Goal: Task Accomplishment & Management: Complete application form

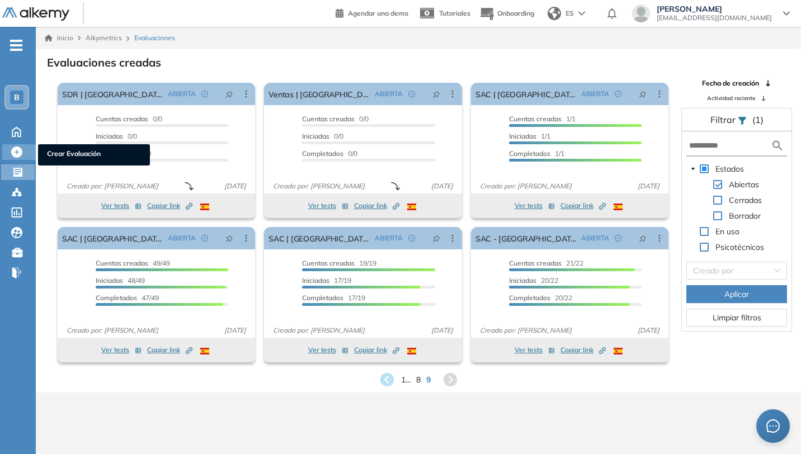
click at [20, 154] on icon at bounding box center [16, 151] width 11 height 11
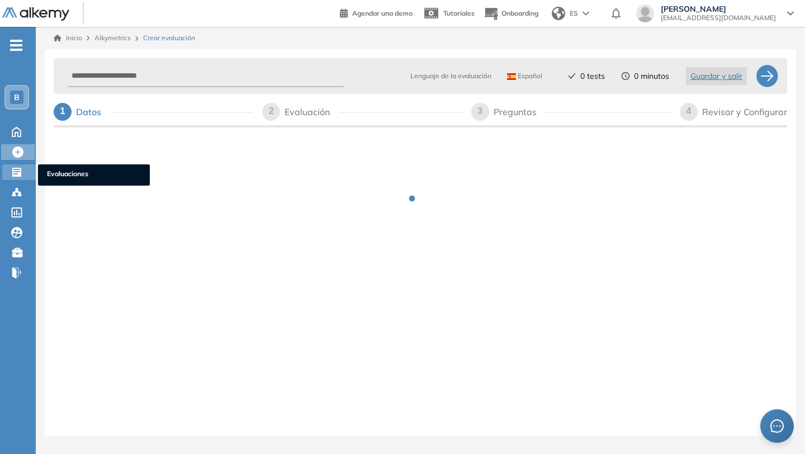
click at [21, 171] on icon at bounding box center [16, 172] width 9 height 9
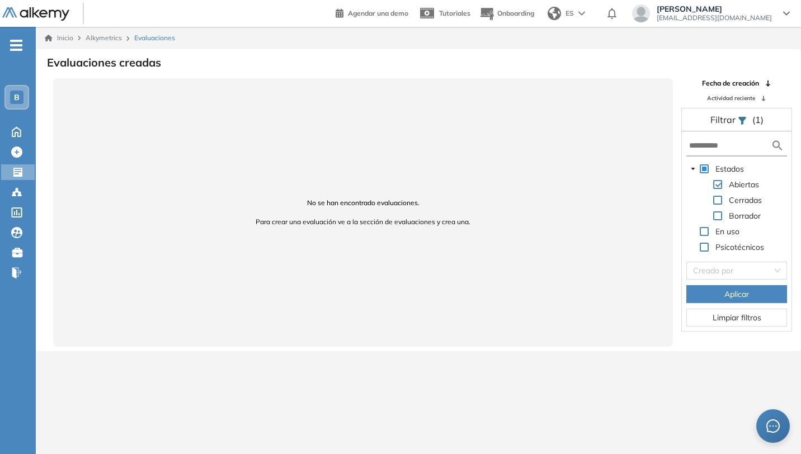
click at [21, 97] on div "B" at bounding box center [16, 97] width 13 height 13
click at [29, 295] on div "B T Tu espacio Ale... B Buk General Todos los espacios Crear nuevo Configurar H…" at bounding box center [18, 196] width 36 height 302
click at [20, 137] on icon at bounding box center [17, 130] width 20 height 13
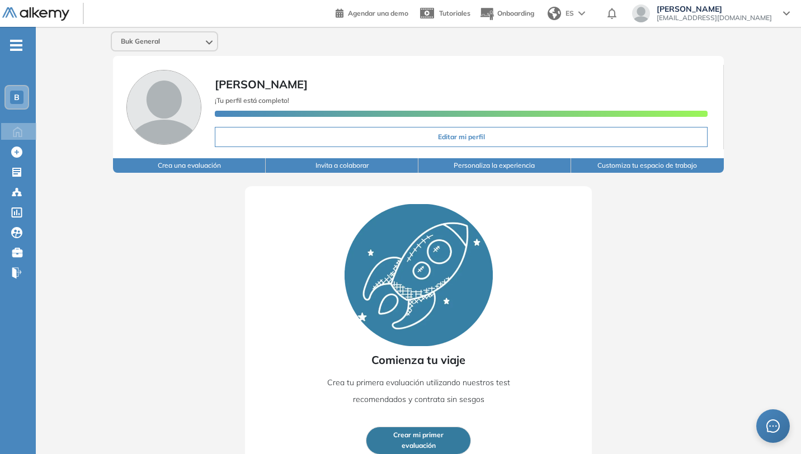
scroll to position [18, 0]
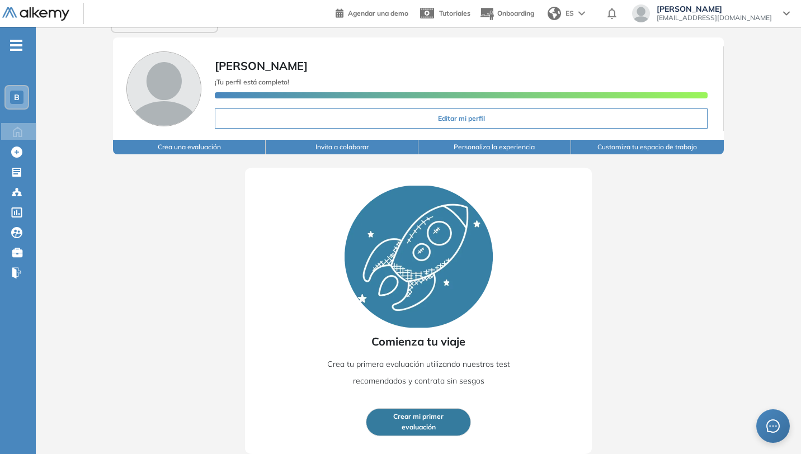
click at [25, 96] on div "B" at bounding box center [17, 97] width 22 height 22
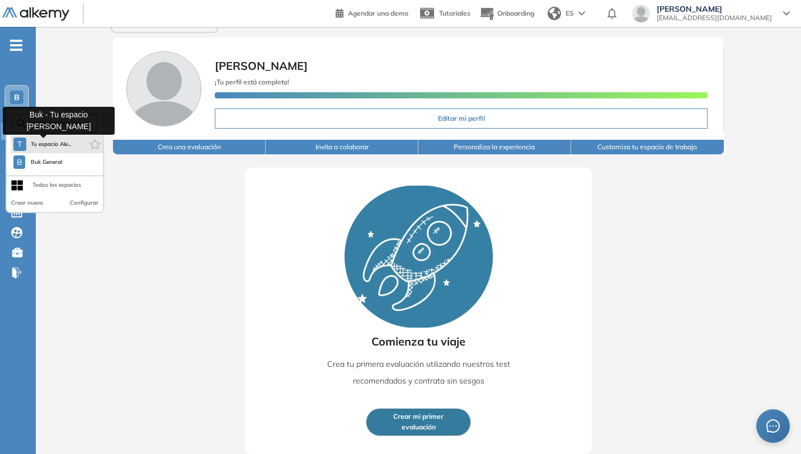
click at [63, 147] on span "Tu espacio Ale..." at bounding box center [51, 144] width 41 height 9
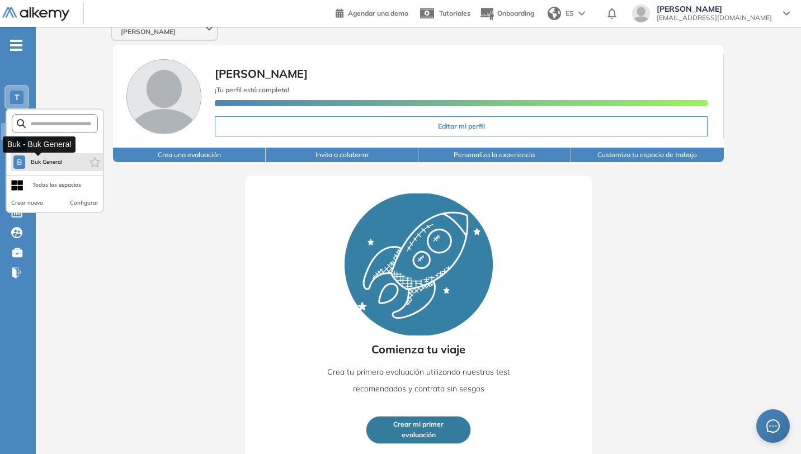
click at [63, 157] on button "B Buk General" at bounding box center [37, 161] width 49 height 13
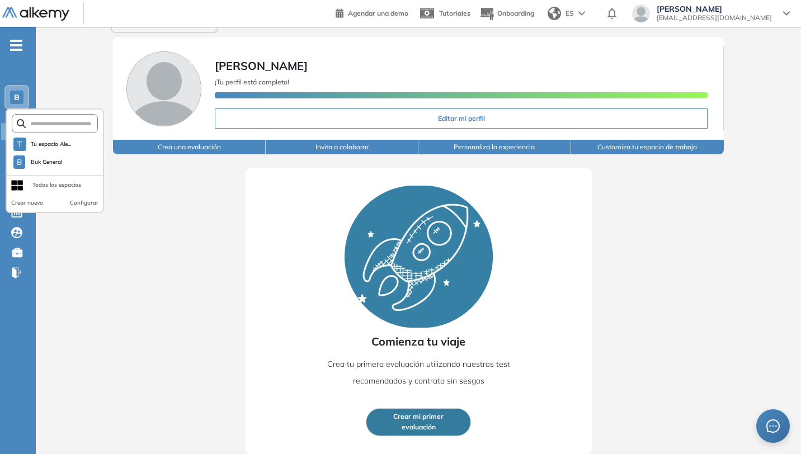
click at [178, 245] on div "Comienza tu viaje Crea tu primera evaluación utilizando nuestros test recomenda…" at bounding box center [418, 304] width 693 height 300
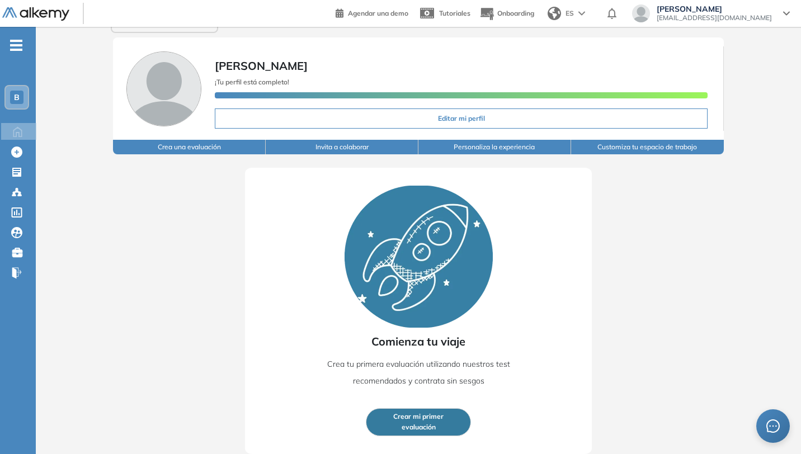
scroll to position [0, 0]
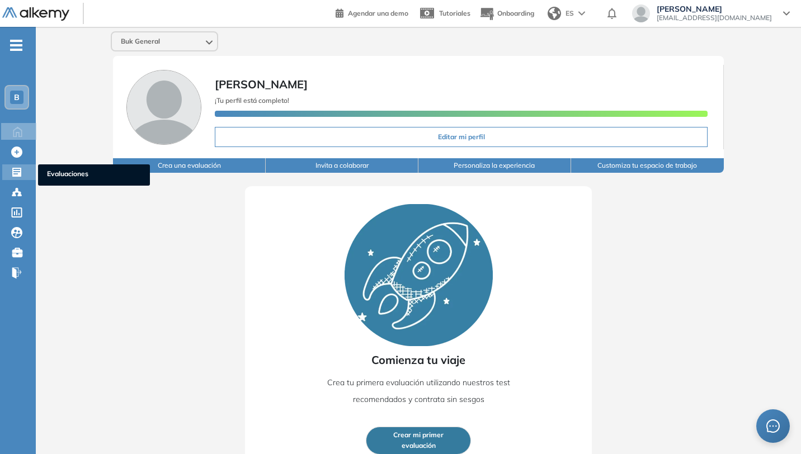
click at [16, 174] on icon at bounding box center [16, 172] width 9 height 9
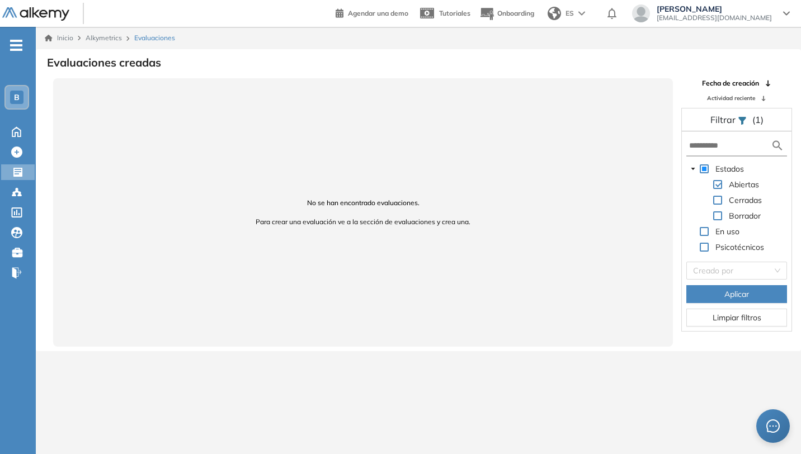
click at [15, 100] on span "B" at bounding box center [17, 97] width 6 height 9
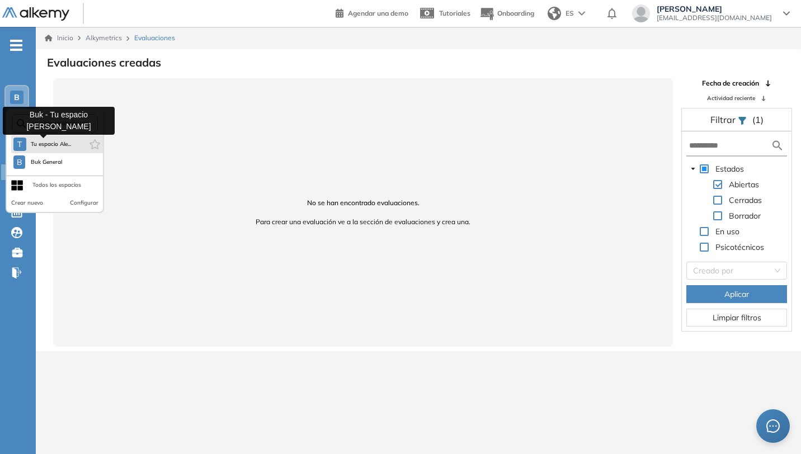
click at [53, 148] on span "Tu espacio Ale..." at bounding box center [51, 144] width 41 height 9
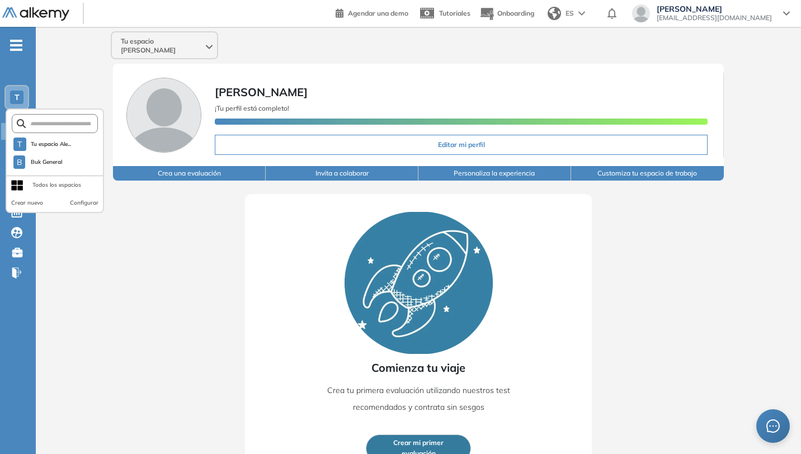
click at [85, 239] on div "Comienza tu viaje Crea tu primera evaluación utilizando nuestros test recomenda…" at bounding box center [418, 331] width 693 height 300
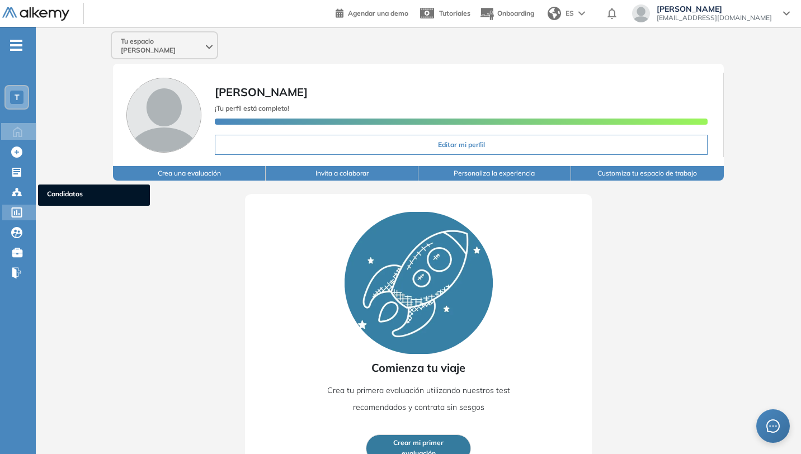
click at [20, 210] on icon at bounding box center [16, 212] width 11 height 10
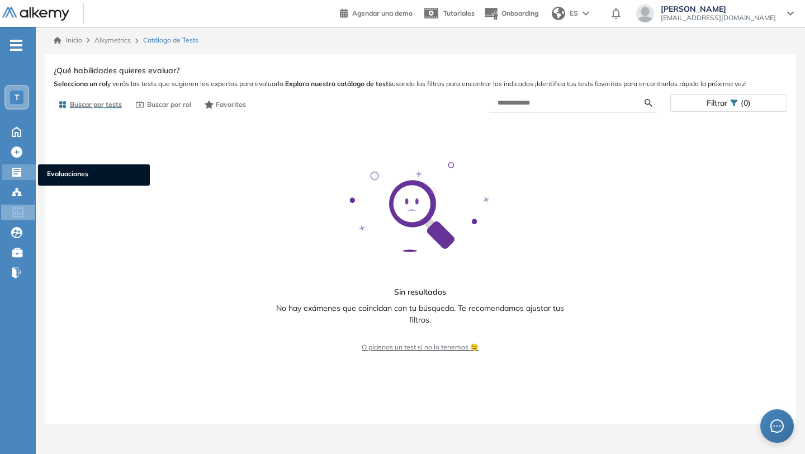
click at [16, 174] on icon at bounding box center [16, 172] width 9 height 9
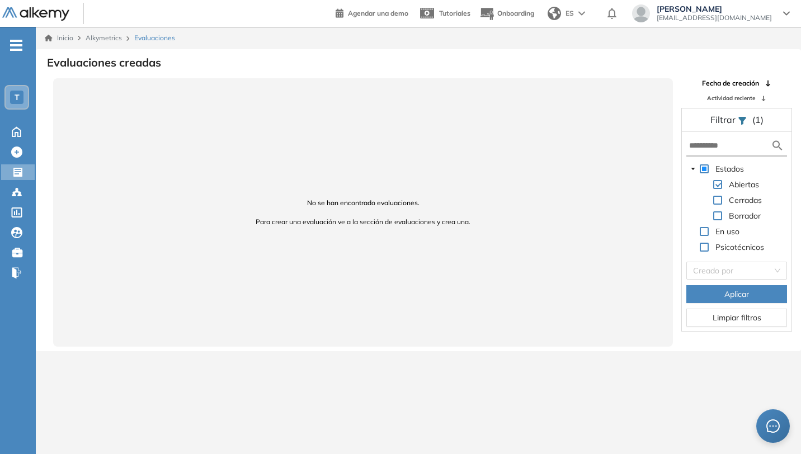
click at [11, 91] on div "T" at bounding box center [16, 97] width 13 height 13
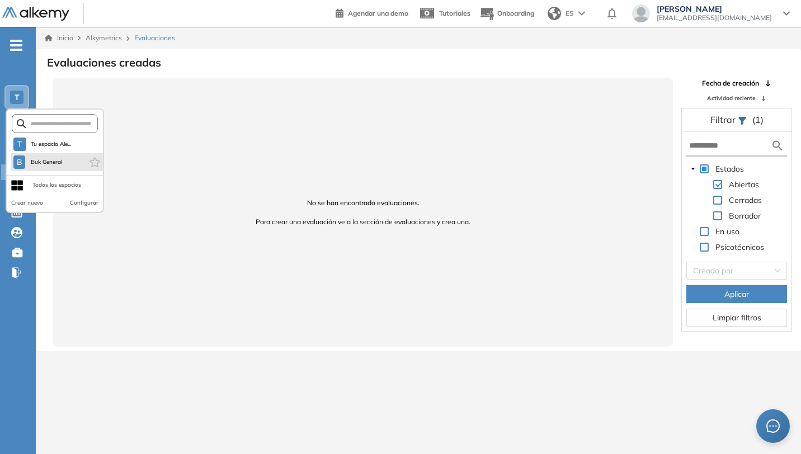
click at [45, 158] on span "Buk General" at bounding box center [46, 162] width 33 height 9
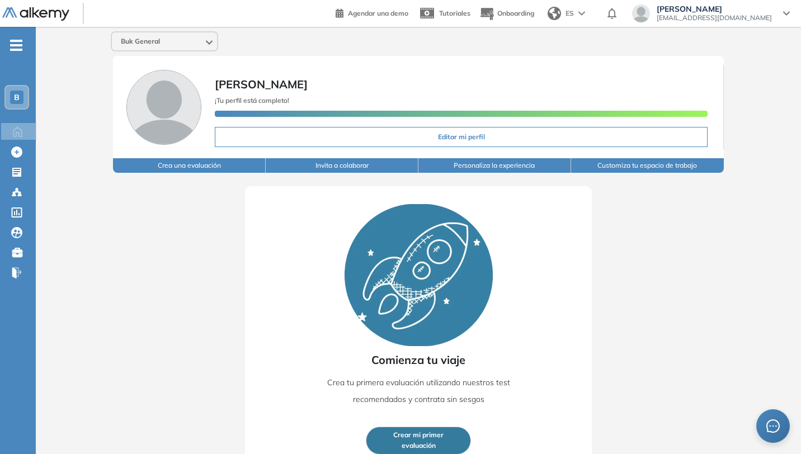
click at [353, 181] on div "Comienza tu viaje Crea tu primera evaluación utilizando nuestros test recomenda…" at bounding box center [418, 323] width 693 height 300
click at [10, 172] on div "Evaluaciones Evaluaciones" at bounding box center [19, 172] width 34 height 16
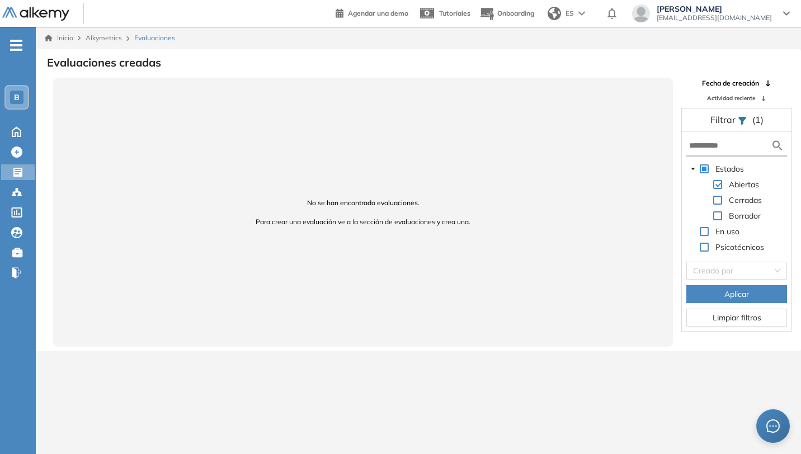
click at [734, 294] on span "Aplicar" at bounding box center [736, 294] width 25 height 12
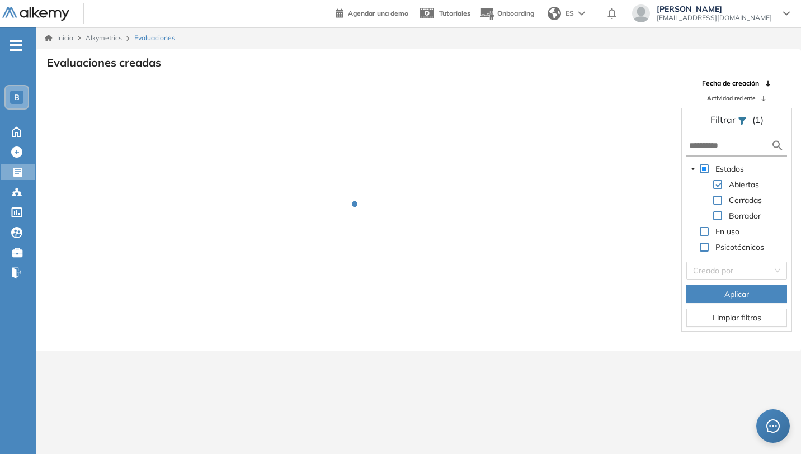
click at [18, 46] on icon "-" at bounding box center [16, 45] width 12 height 2
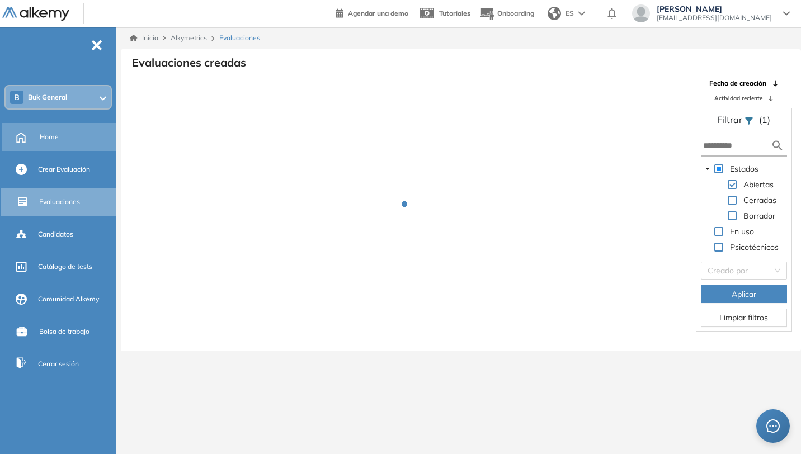
click at [65, 139] on div "Home" at bounding box center [77, 136] width 74 height 19
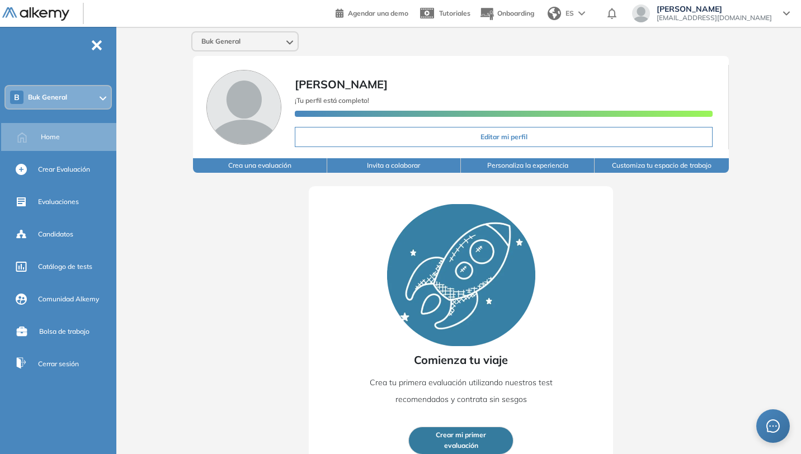
click at [524, 173] on div "Comienza tu viaje Crea tu primera evaluación utilizando nuestros test recomenda…" at bounding box center [461, 323] width 608 height 300
click at [526, 168] on button "Personaliza la experiencia" at bounding box center [528, 165] width 134 height 15
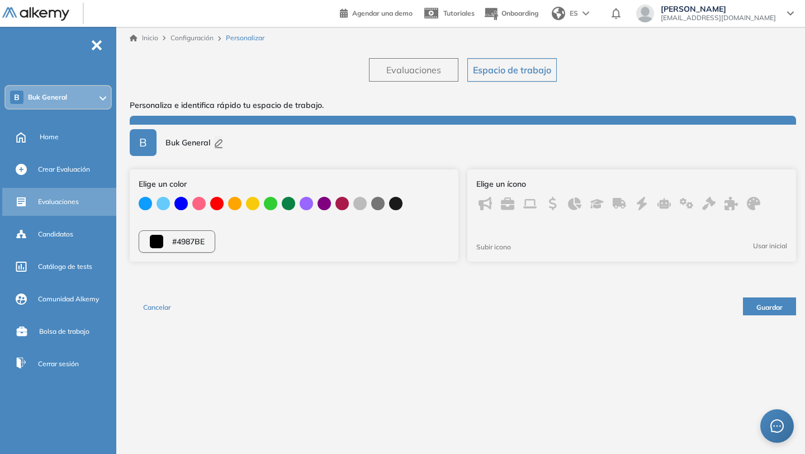
click at [72, 202] on span "Evaluaciones" at bounding box center [58, 202] width 41 height 10
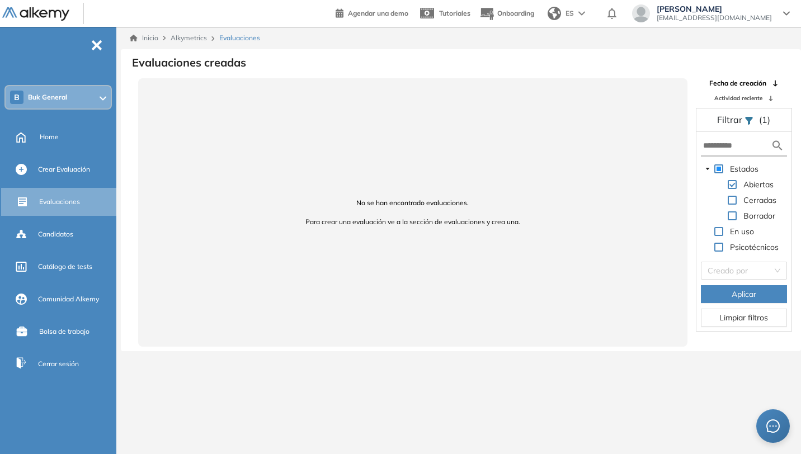
click at [95, 42] on span "-" at bounding box center [97, 44] width 12 height 9
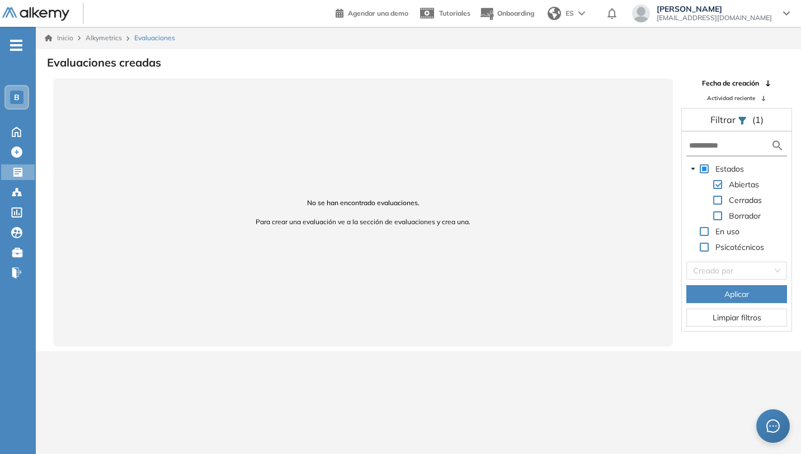
click at [748, 319] on span "Limpiar filtros" at bounding box center [736, 317] width 49 height 12
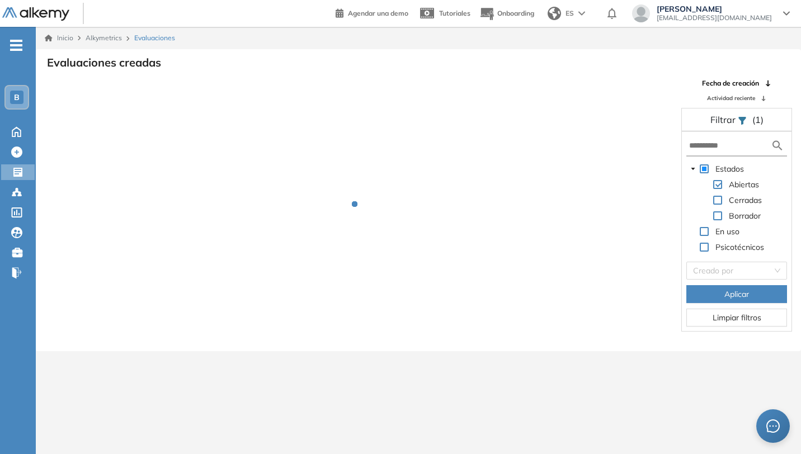
click at [30, 10] on img at bounding box center [35, 14] width 67 height 14
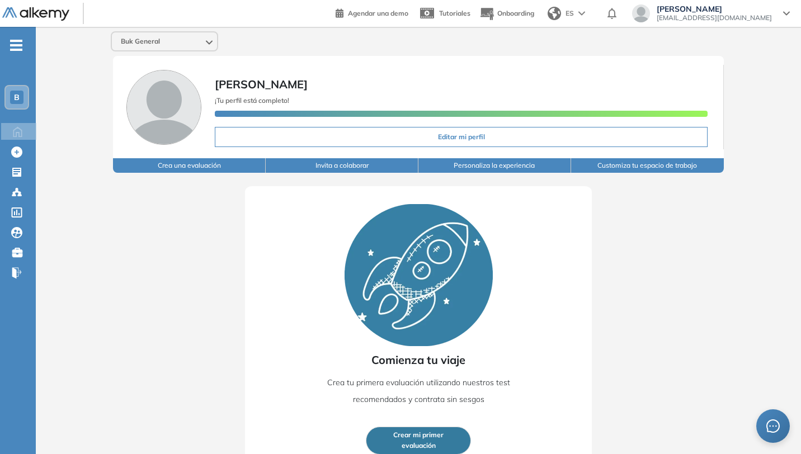
click at [442, 433] on span "Crear mi primer" at bounding box center [418, 435] width 50 height 11
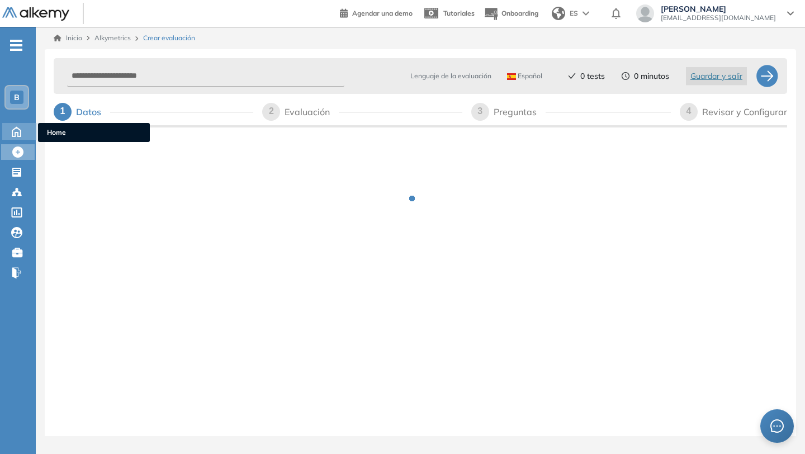
click at [19, 130] on icon at bounding box center [17, 130] width 20 height 13
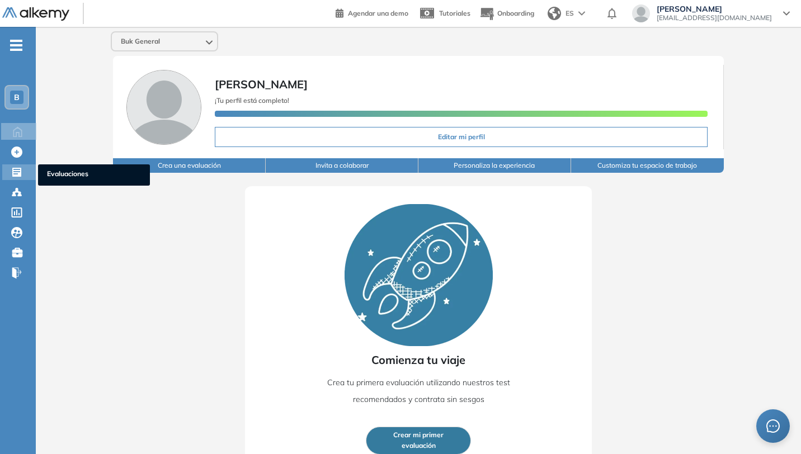
click at [18, 167] on icon at bounding box center [16, 172] width 11 height 11
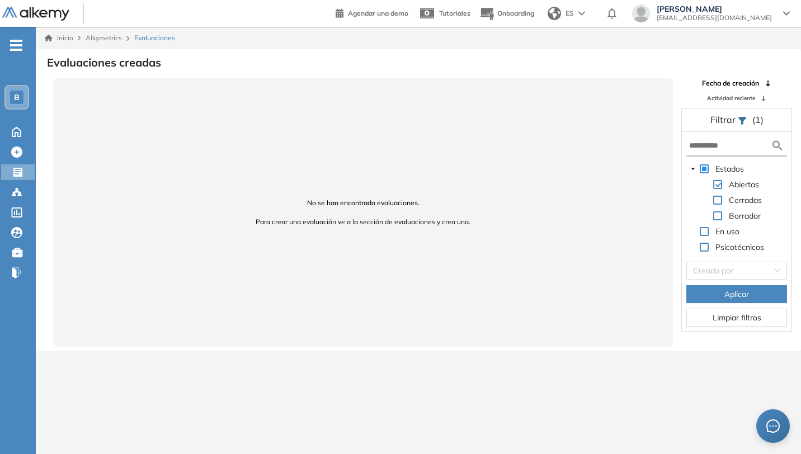
click at [16, 97] on span "B" at bounding box center [17, 97] width 6 height 9
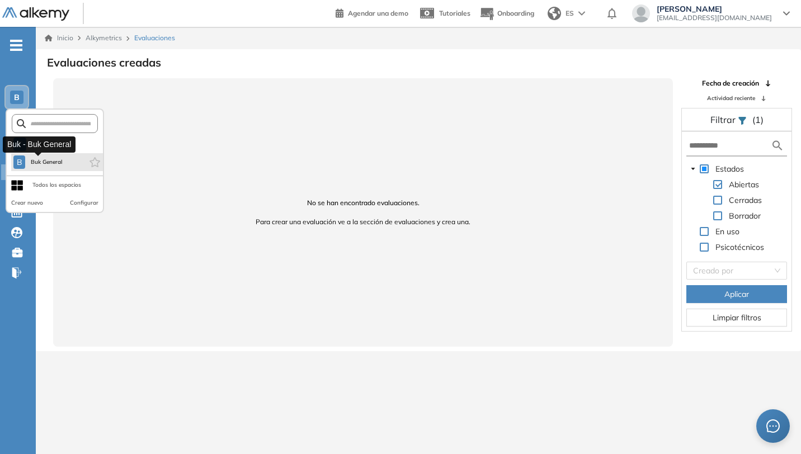
click at [55, 159] on span "Buk General" at bounding box center [46, 162] width 33 height 9
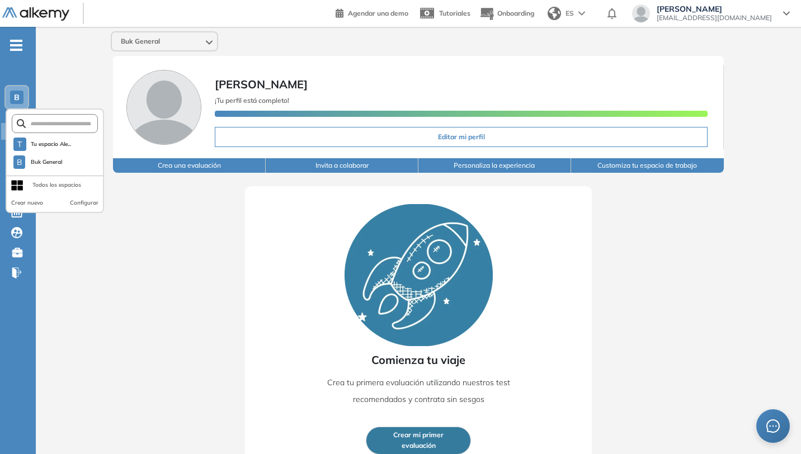
click at [135, 247] on div "Comienza tu viaje Crea tu primera evaluación utilizando nuestros test recomenda…" at bounding box center [418, 323] width 693 height 300
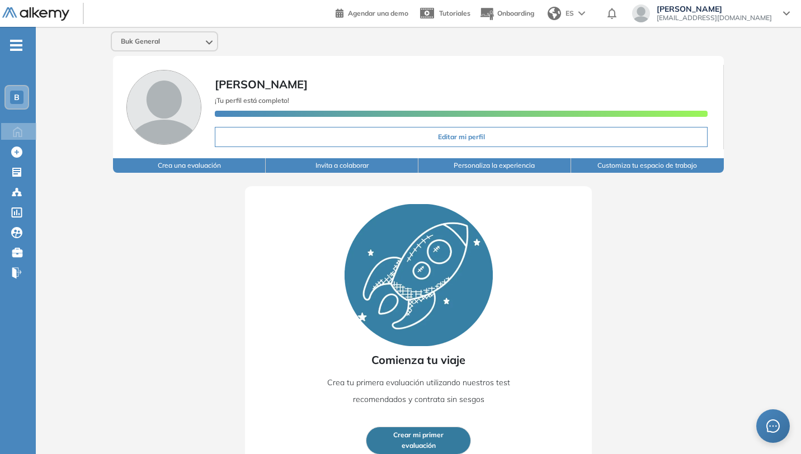
click at [519, 169] on button "Personaliza la experiencia" at bounding box center [494, 165] width 153 height 15
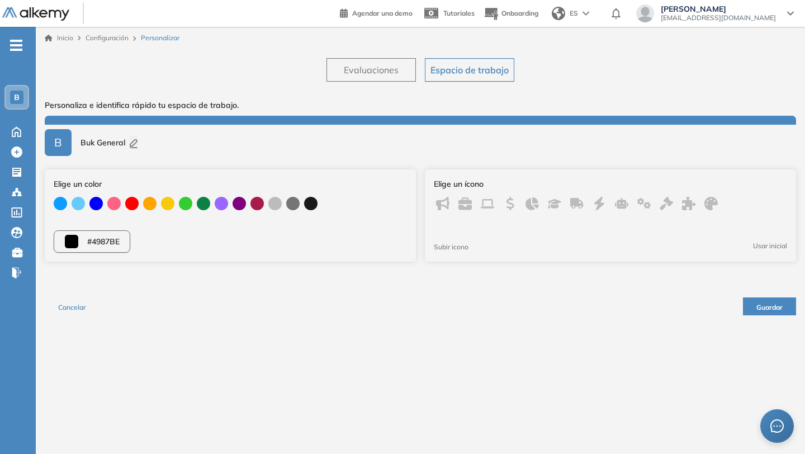
click at [343, 69] on button "Evaluaciones" at bounding box center [371, 69] width 89 height 23
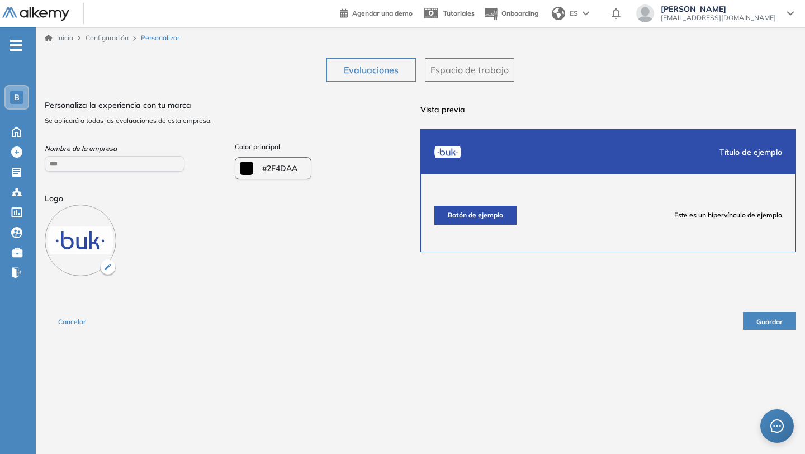
click at [18, 91] on div "B" at bounding box center [16, 97] width 13 height 13
click at [261, 57] on div "Evaluaciones Espacio de trabajo ¿Quieres modificar el logo de la empresa? Al mo…" at bounding box center [420, 194] width 751 height 290
click at [111, 34] on span "Configuración" at bounding box center [107, 38] width 43 height 8
click at [111, 36] on span "Configuración" at bounding box center [107, 38] width 43 height 8
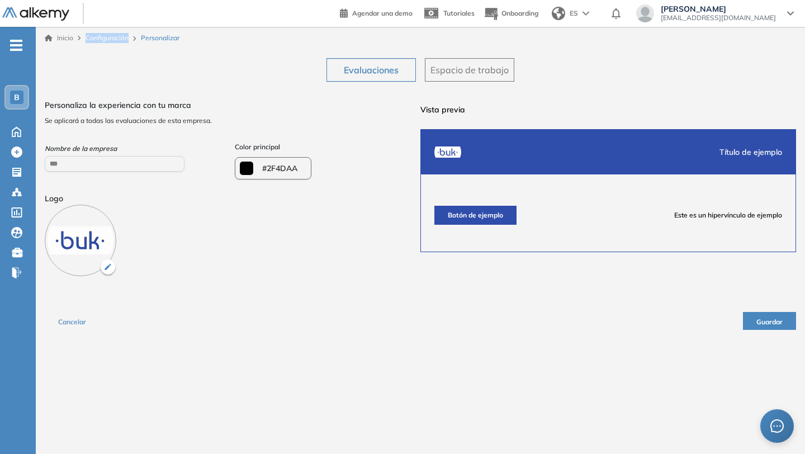
click at [55, 37] on link "Inicio" at bounding box center [59, 38] width 29 height 10
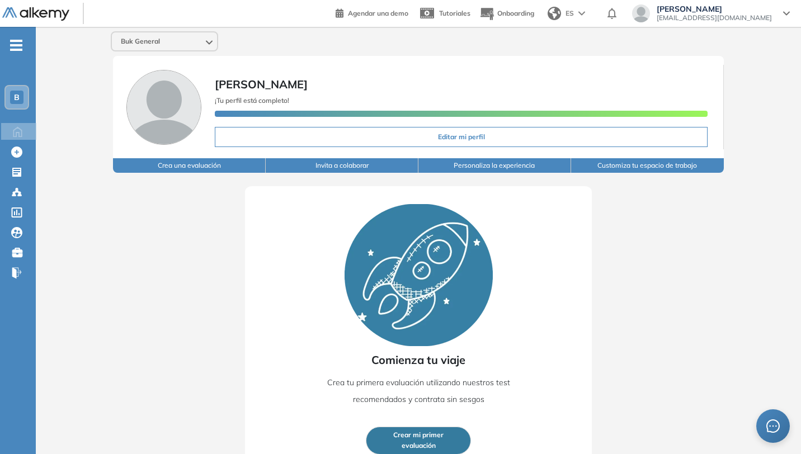
click at [624, 167] on button "Customiza tu espacio de trabajo" at bounding box center [647, 165] width 153 height 15
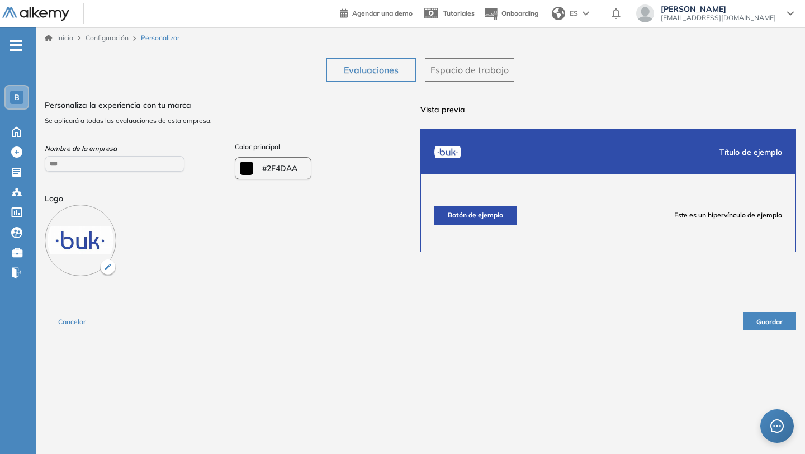
click at [35, 17] on img at bounding box center [35, 14] width 67 height 14
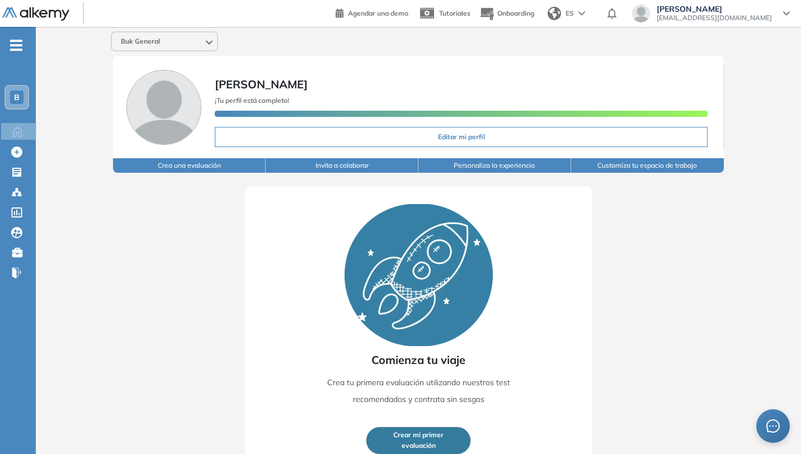
scroll to position [18, 0]
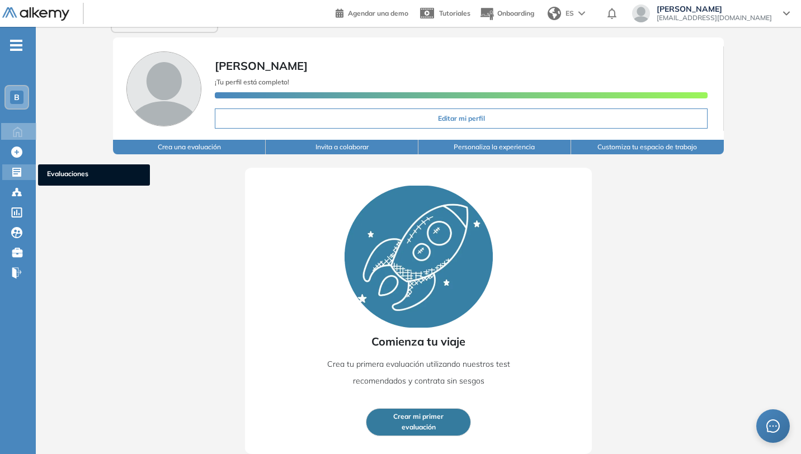
click at [17, 169] on icon at bounding box center [16, 172] width 11 height 11
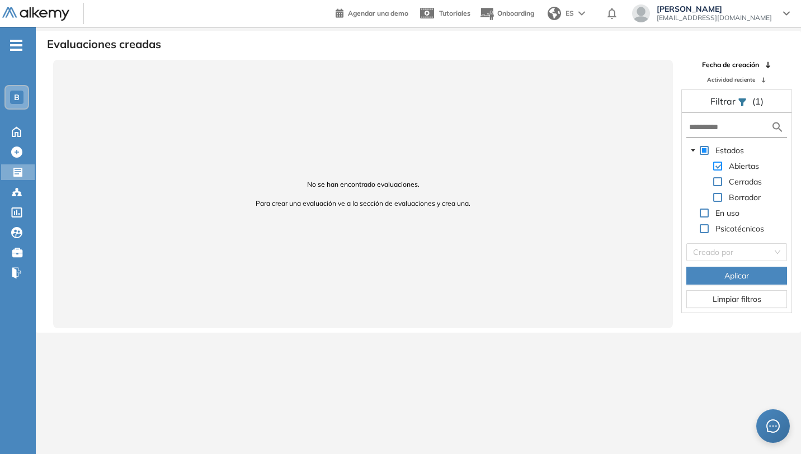
click at [718, 167] on span at bounding box center [717, 166] width 9 height 9
click at [736, 301] on span "Limpiar filtros" at bounding box center [736, 299] width 49 height 12
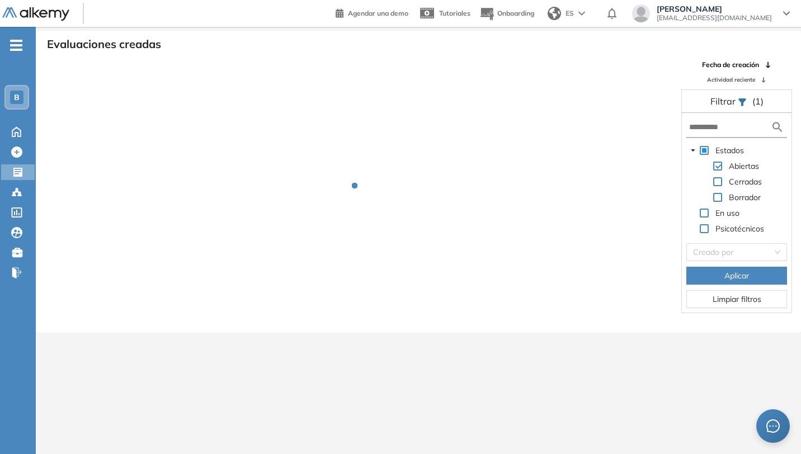
click at [769, 67] on icon at bounding box center [767, 65] width 7 height 7
click at [751, 62] on span "Fecha de creación" at bounding box center [731, 64] width 48 height 8
click at [95, 44] on h3 "Evaluaciones creadas" at bounding box center [104, 43] width 114 height 13
click at [22, 49] on ul "B Home Home Crear Evaluación Crear Evaluación Evaluaciones Evaluaciones Candida…" at bounding box center [18, 164] width 36 height 238
click at [14, 53] on ul "B Home Home Crear Evaluación Crear Evaluación Evaluaciones Evaluaciones Candida…" at bounding box center [18, 164] width 36 height 238
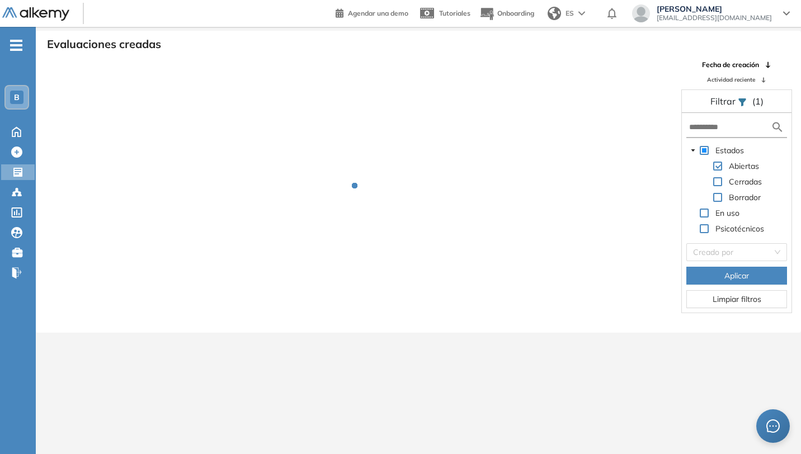
click at [14, 48] on span "-" at bounding box center [16, 44] width 12 height 9
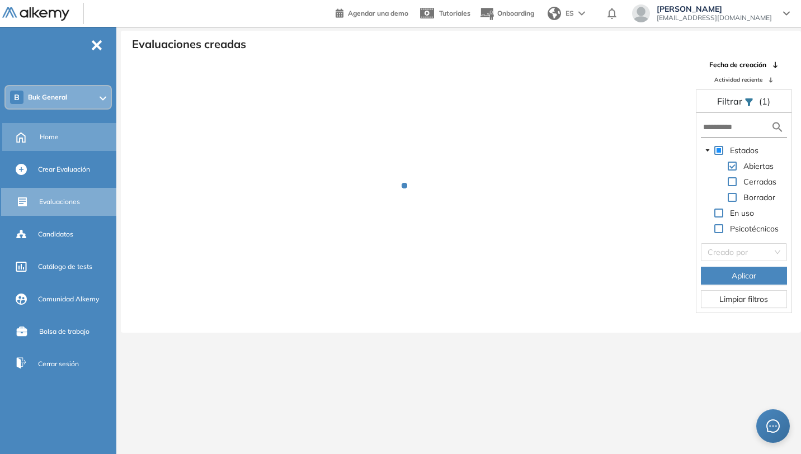
click at [54, 135] on span "Home" at bounding box center [49, 137] width 19 height 10
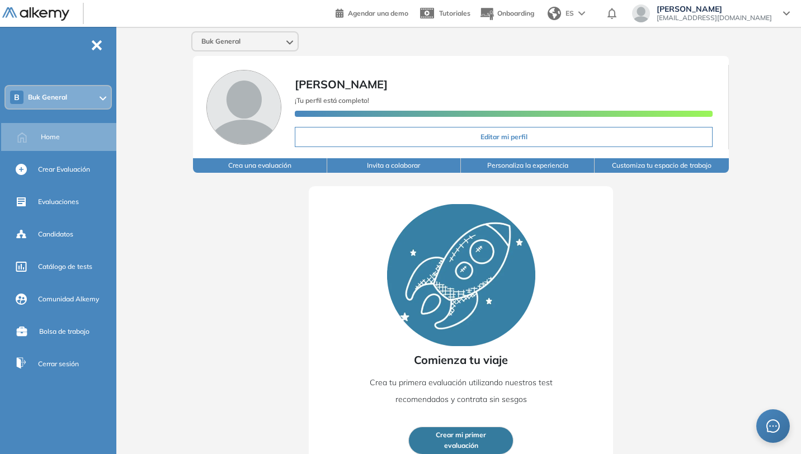
scroll to position [18, 0]
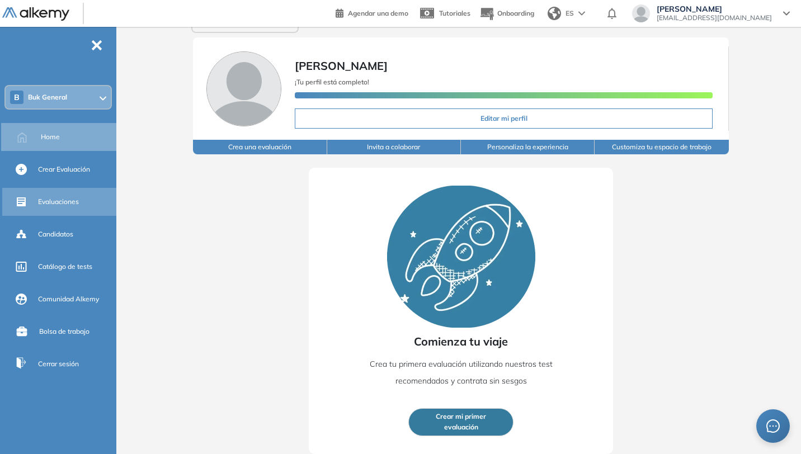
click at [66, 206] on span "Evaluaciones" at bounding box center [58, 202] width 41 height 10
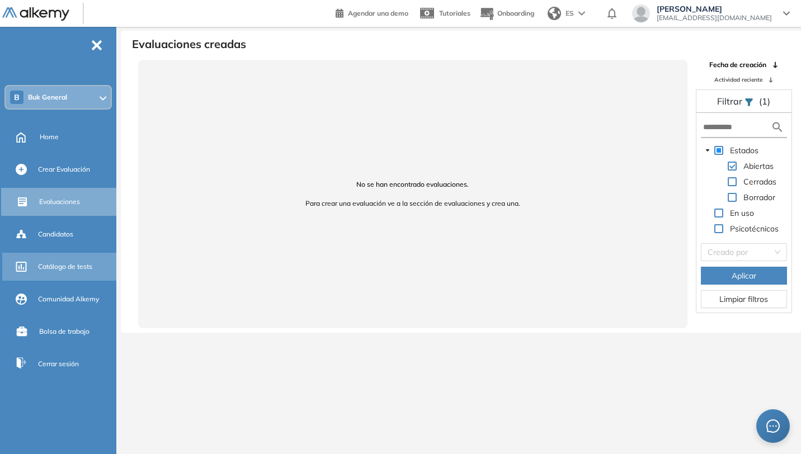
click at [87, 271] on span "Catálogo de tests" at bounding box center [65, 267] width 54 height 10
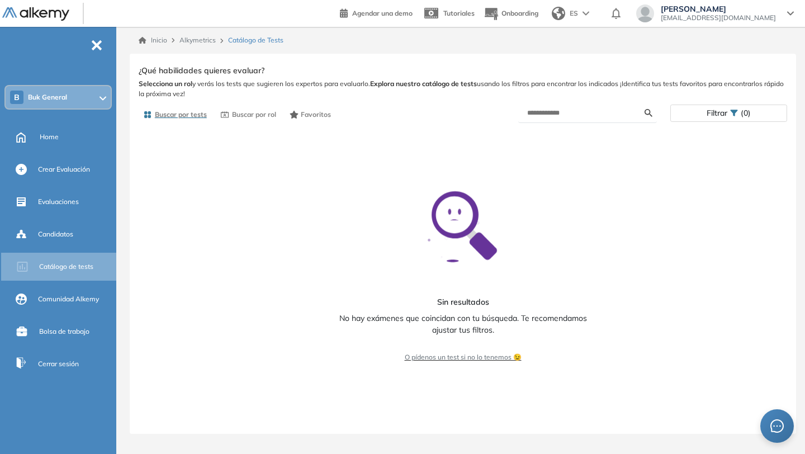
click at [100, 96] on icon at bounding box center [103, 98] width 7 height 4
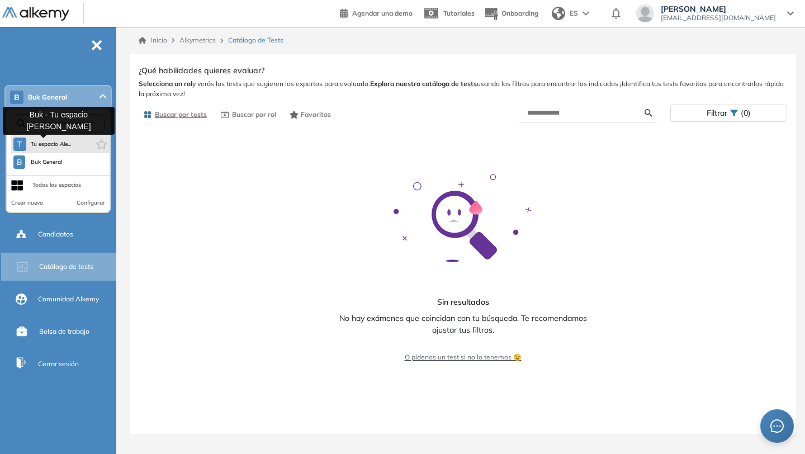
click at [55, 143] on span "Tu espacio Ale..." at bounding box center [51, 144] width 41 height 9
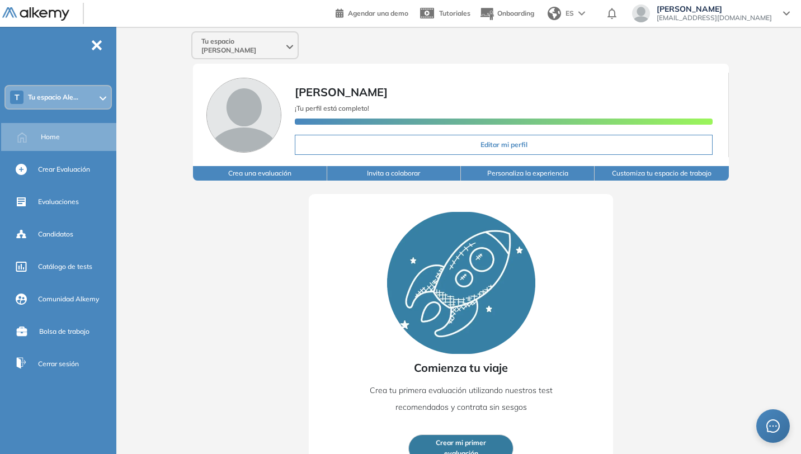
click at [263, 270] on div "Comienza tu viaje Crea tu primera evaluación utilizando nuestros test recomenda…" at bounding box center [461, 331] width 608 height 300
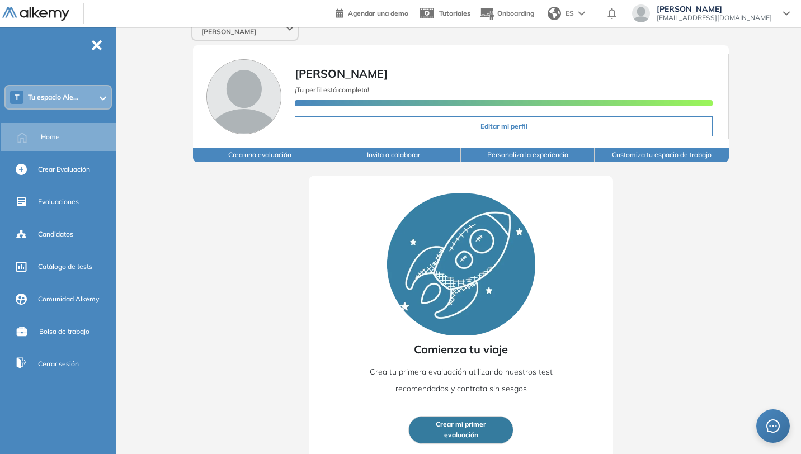
click at [106, 100] on div "T Tu espacio Ale..." at bounding box center [58, 97] width 105 height 22
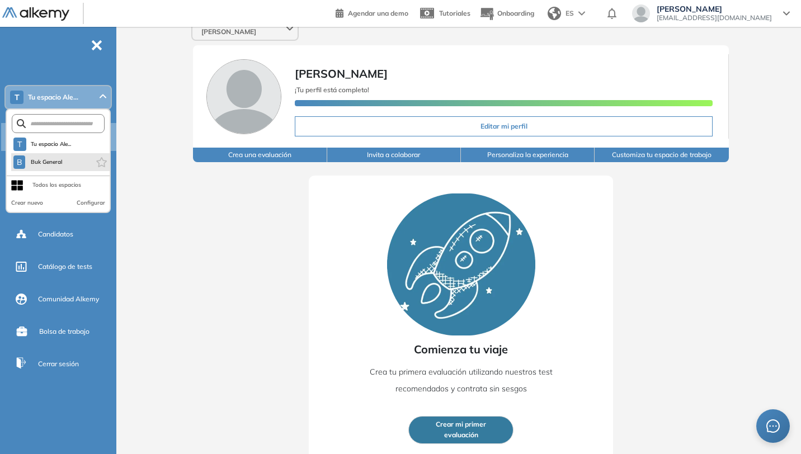
click at [72, 162] on li "B Buk General" at bounding box center [60, 162] width 98 height 18
click at [52, 162] on span "Buk General" at bounding box center [46, 162] width 33 height 9
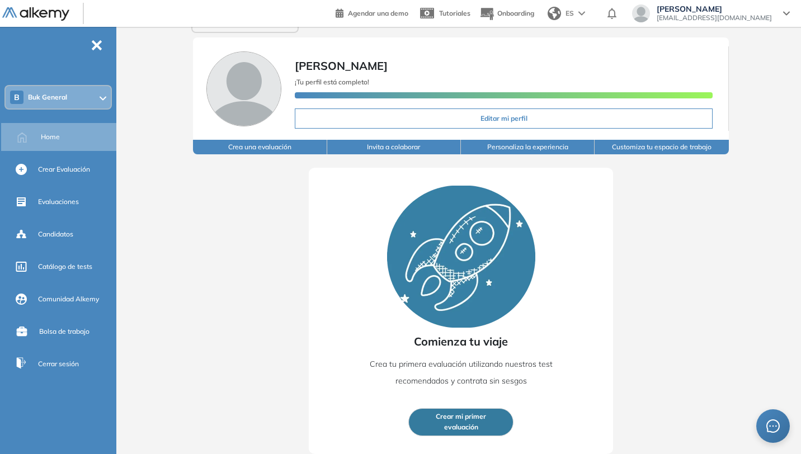
click at [788, 12] on icon at bounding box center [786, 13] width 7 height 4
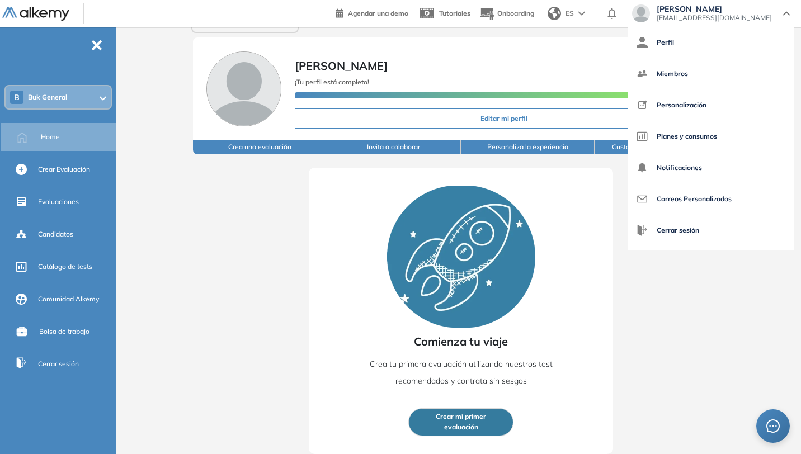
click at [645, 226] on div "Comienza tu viaje Crea tu primera evaluación utilizando nuestros test recomenda…" at bounding box center [461, 304] width 608 height 300
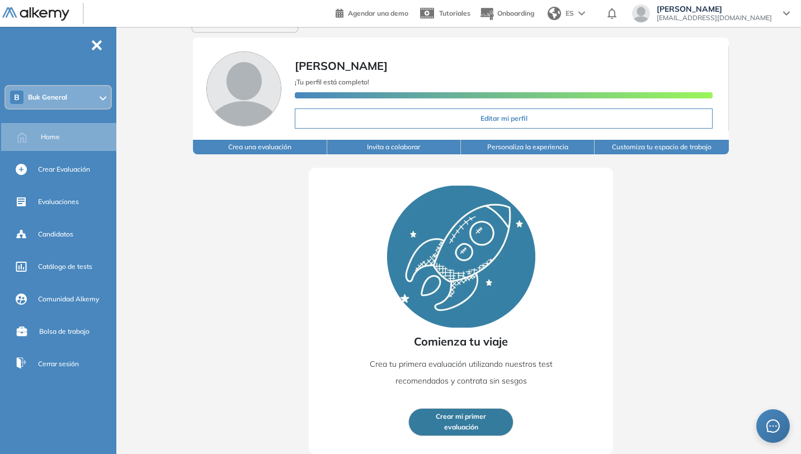
scroll to position [0, 0]
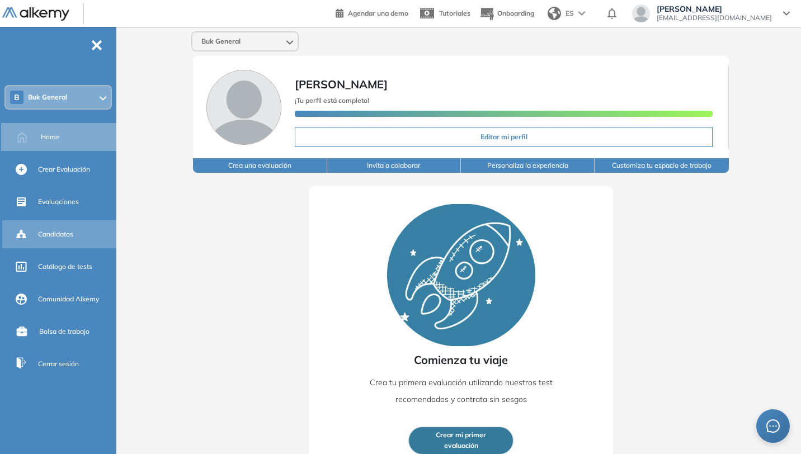
click at [69, 238] on span "Candidatos" at bounding box center [55, 234] width 35 height 10
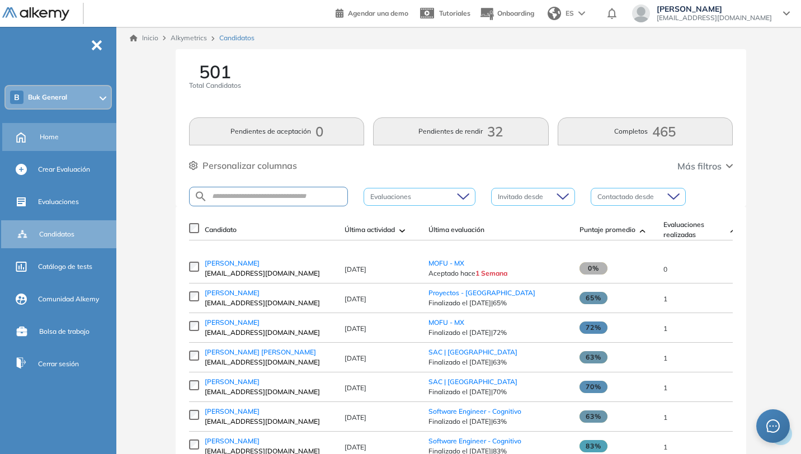
click at [63, 138] on div "Home" at bounding box center [77, 136] width 74 height 19
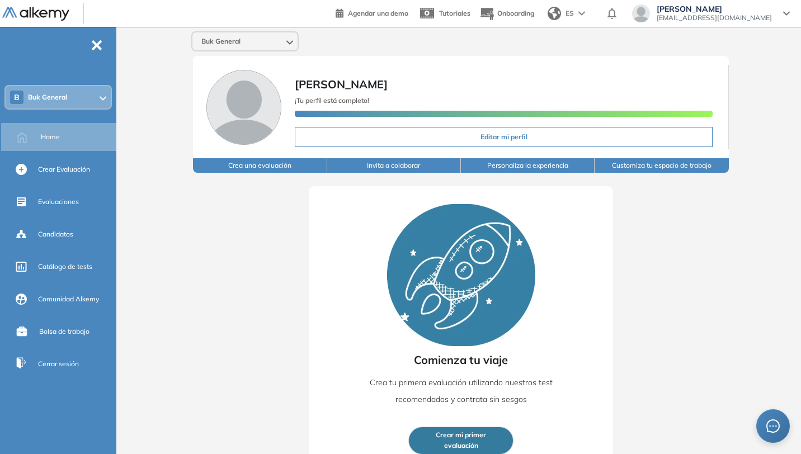
click at [668, 168] on button "Customiza tu espacio de trabajo" at bounding box center [661, 165] width 134 height 15
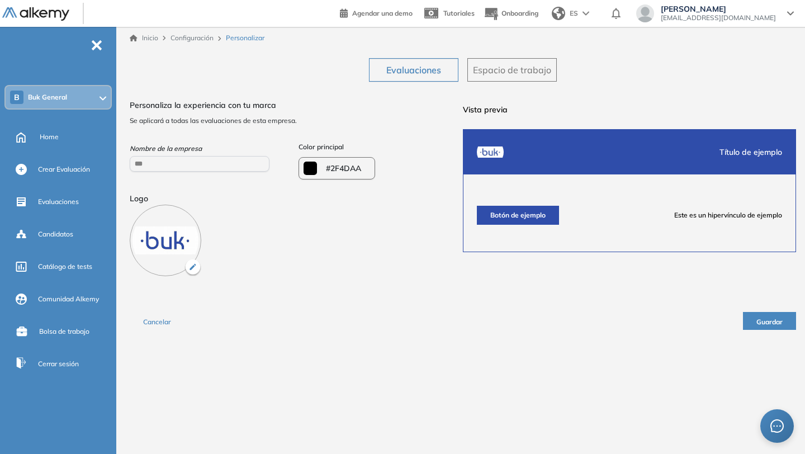
click at [393, 81] on button "Evaluaciones" at bounding box center [413, 69] width 89 height 23
click at [408, 74] on span "Evaluaciones" at bounding box center [413, 69] width 55 height 13
click at [436, 70] on span "Evaluaciones" at bounding box center [413, 69] width 55 height 13
click at [508, 71] on span "Espacio de trabajo" at bounding box center [512, 69] width 78 height 13
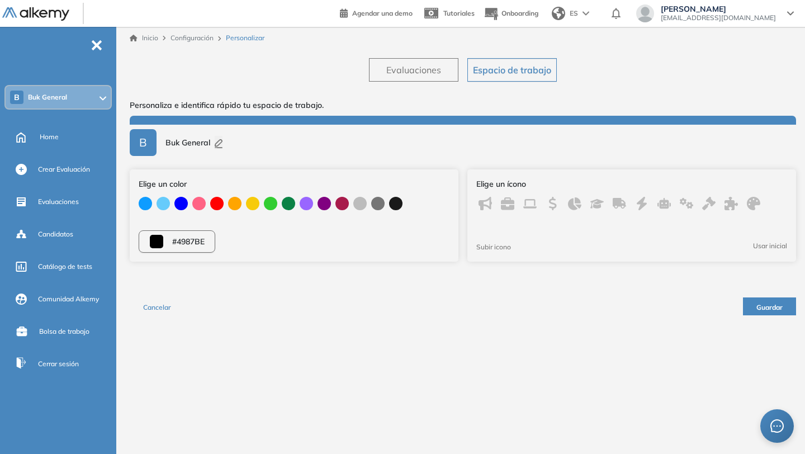
click at [417, 77] on button "Evaluaciones" at bounding box center [413, 69] width 89 height 23
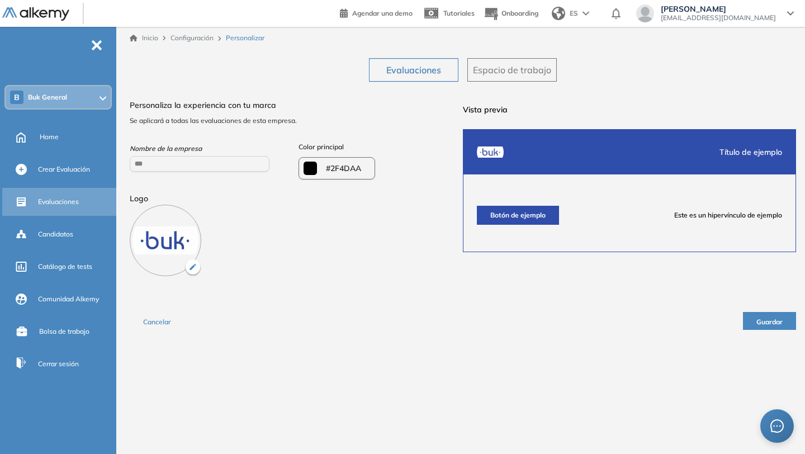
click at [70, 204] on span "Evaluaciones" at bounding box center [58, 202] width 41 height 10
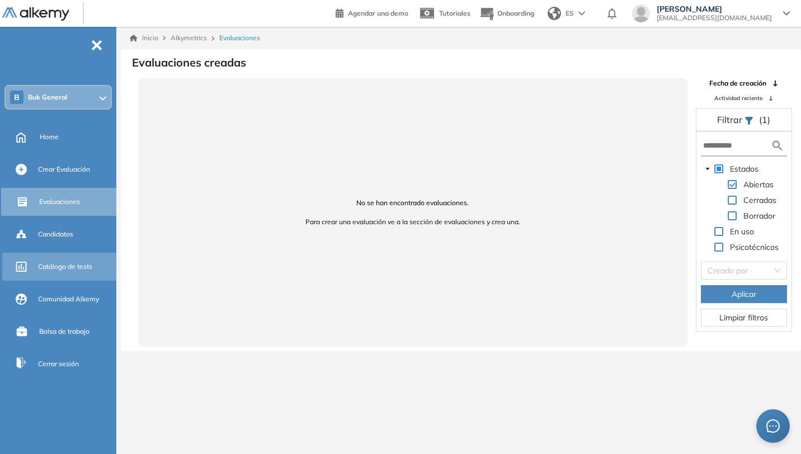
click at [81, 269] on span "Catálogo de tests" at bounding box center [65, 267] width 54 height 10
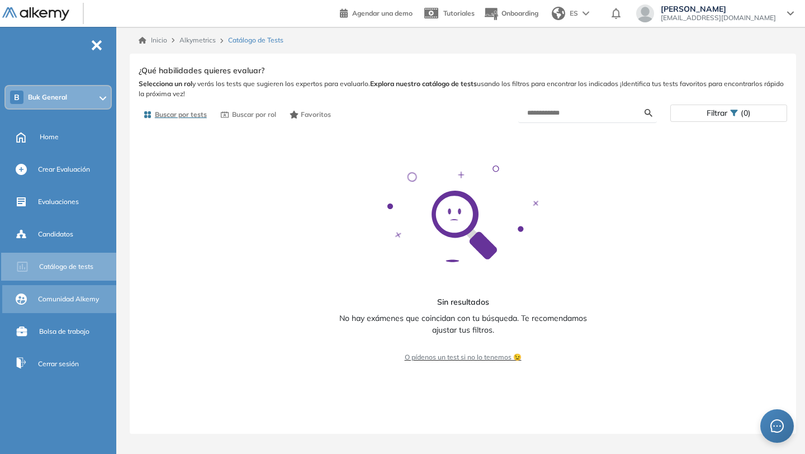
click at [69, 302] on span "Comunidad Alkemy" at bounding box center [68, 299] width 61 height 10
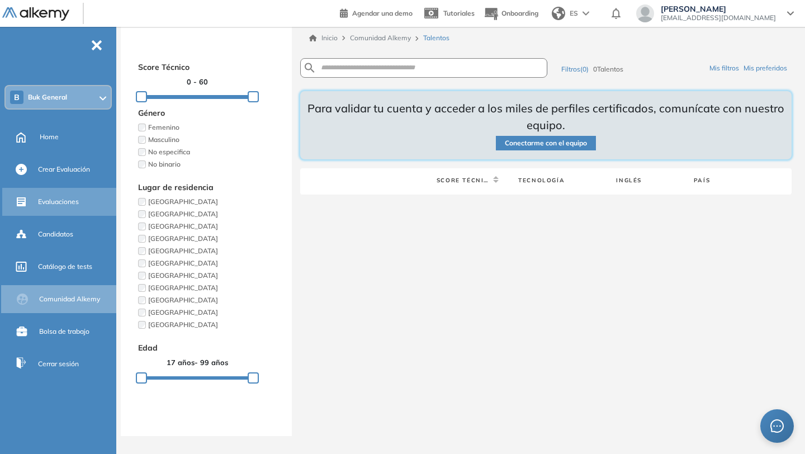
click at [82, 200] on div "Evaluaciones" at bounding box center [76, 201] width 76 height 19
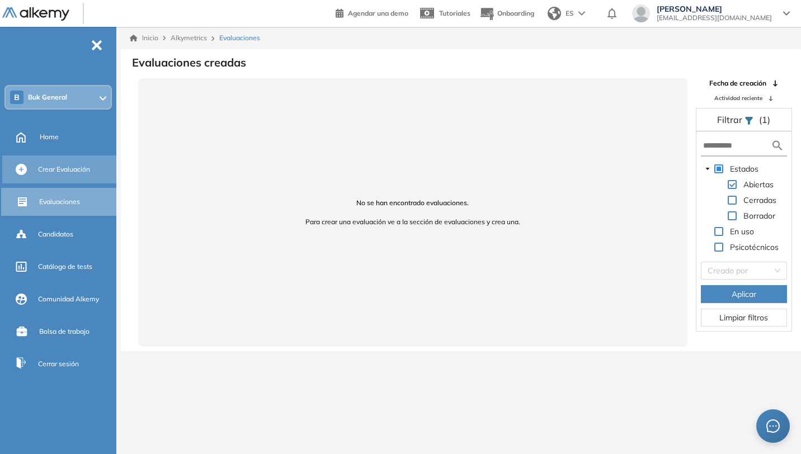
click at [65, 177] on div "Crear Evaluación" at bounding box center [76, 169] width 76 height 19
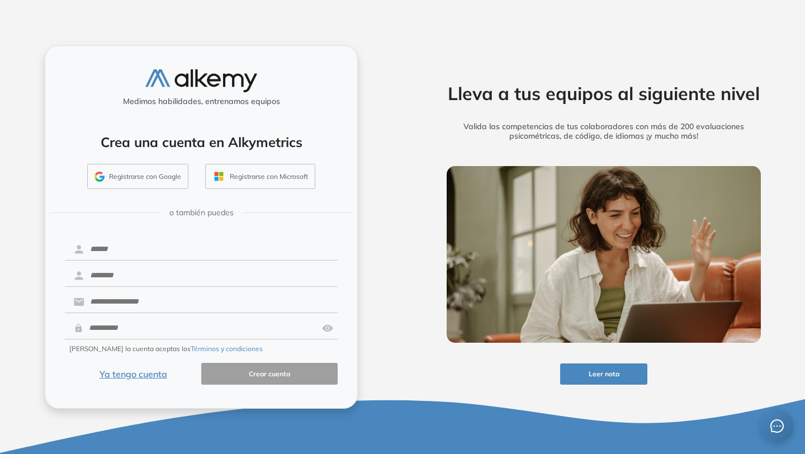
click at [173, 178] on button "Registrarse con Google" at bounding box center [137, 177] width 101 height 26
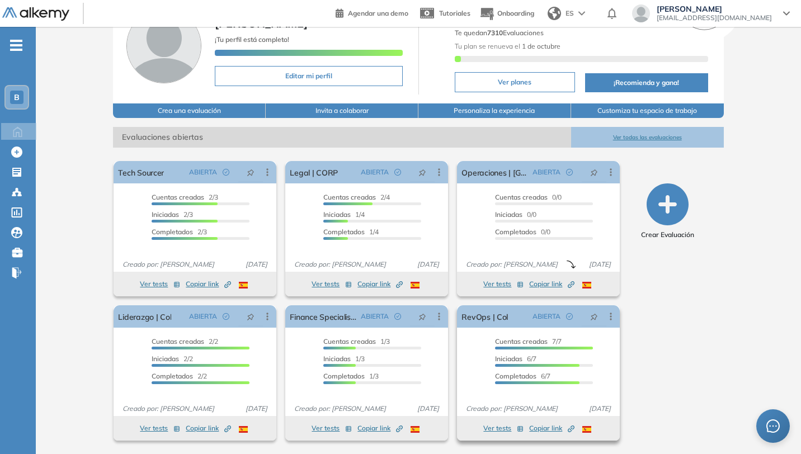
scroll to position [39, 0]
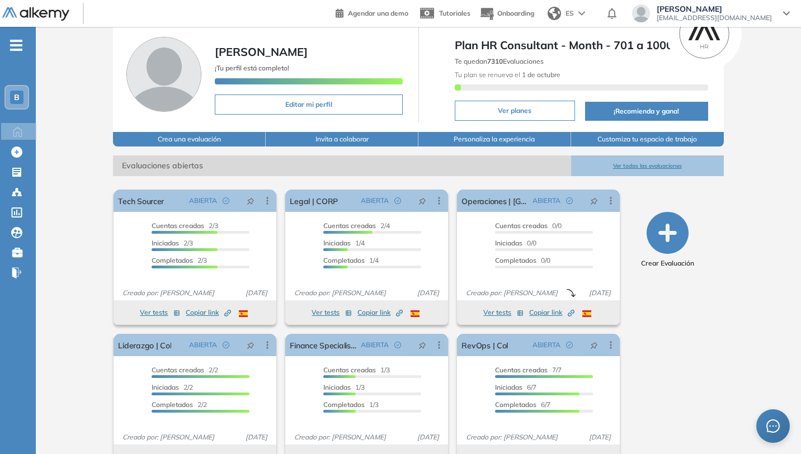
click at [671, 220] on icon "button" at bounding box center [667, 233] width 42 height 42
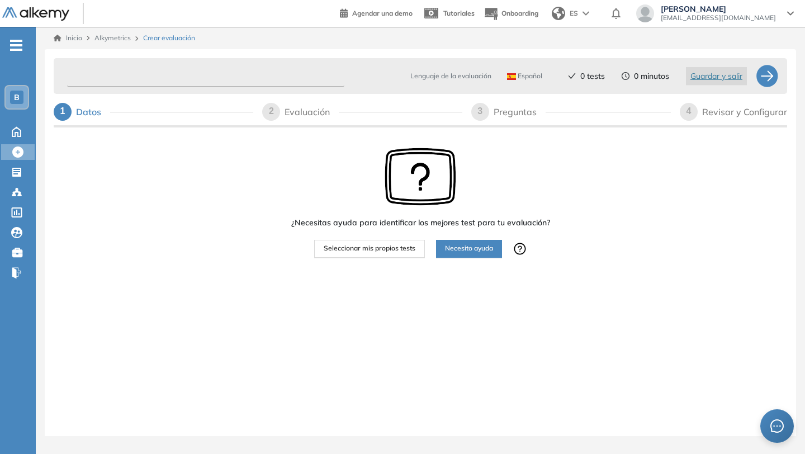
click at [204, 74] on input "text" at bounding box center [205, 76] width 277 height 22
type input "**********"
click at [402, 248] on span "Seleccionar mis propios tests" at bounding box center [370, 248] width 92 height 11
